Goal: Task Accomplishment & Management: Complete application form

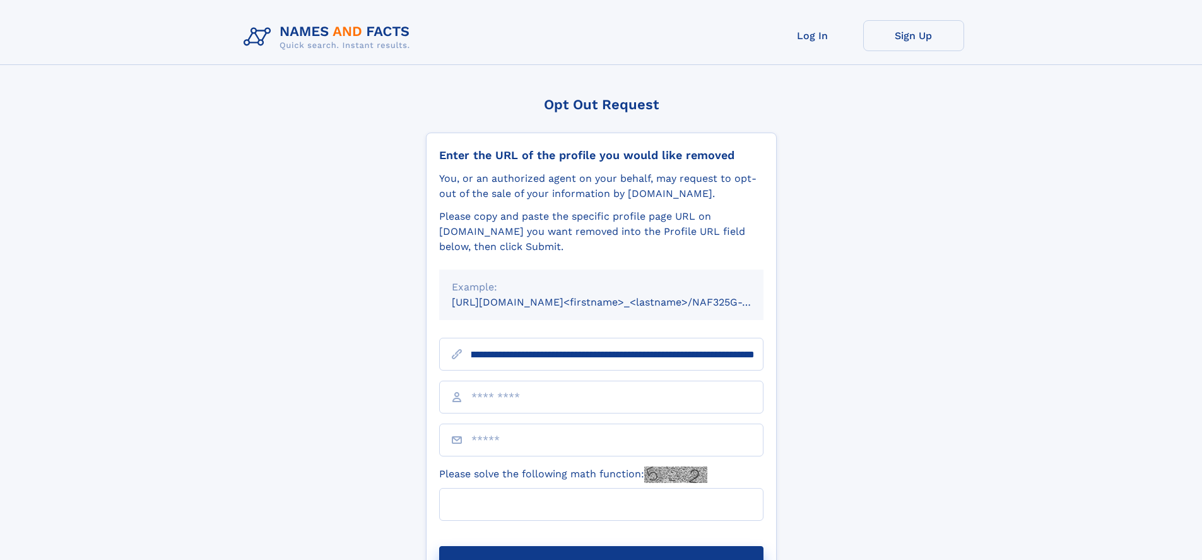
scroll to position [0, 151]
type input "**********"
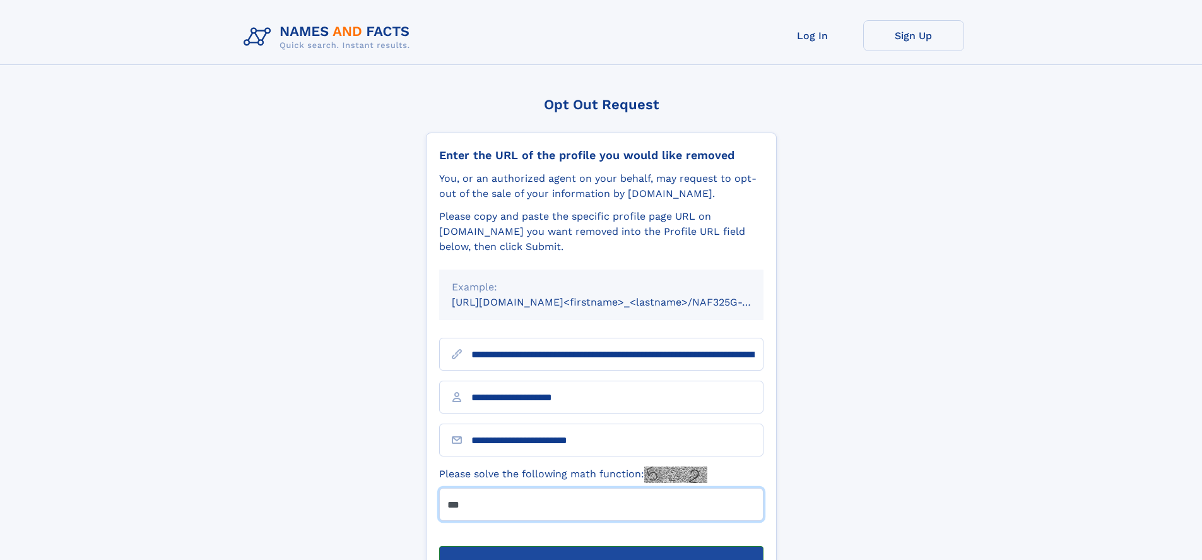
type input "***"
click at [601, 546] on button "Submit Opt Out Request" at bounding box center [601, 566] width 324 height 40
